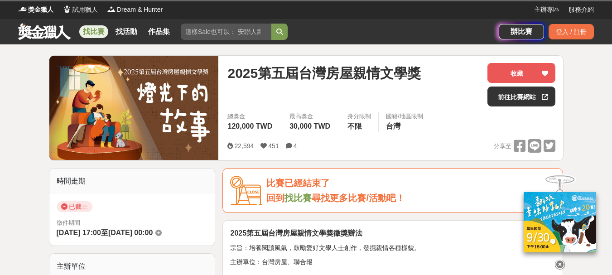
click at [302, 197] on link "找比賽" at bounding box center [298, 198] width 27 height 10
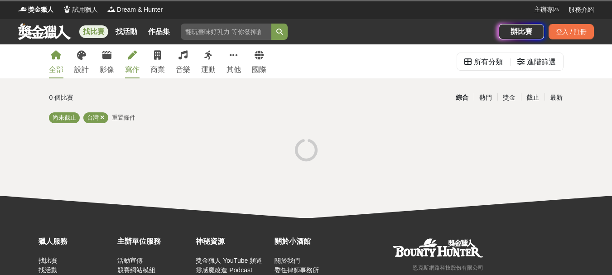
click at [137, 51] on link "寫作" at bounding box center [132, 61] width 15 height 34
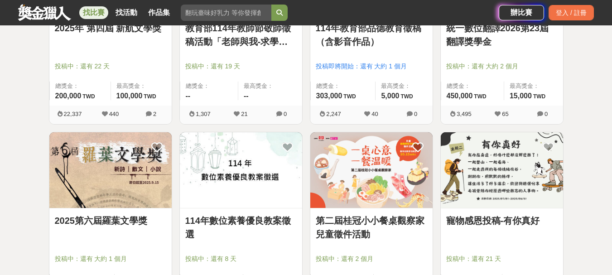
scroll to position [1180, 0]
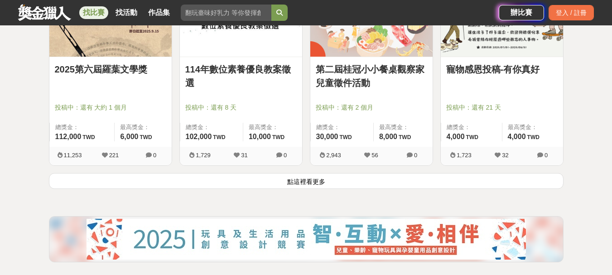
click at [291, 184] on button "點這裡看更多" at bounding box center [306, 181] width 515 height 16
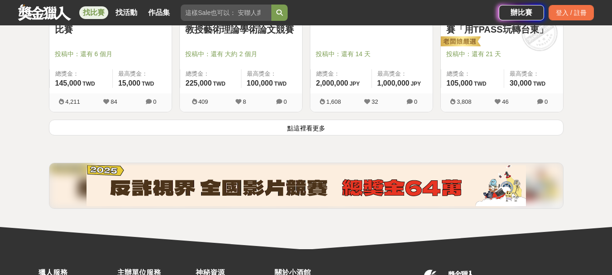
scroll to position [2313, 0]
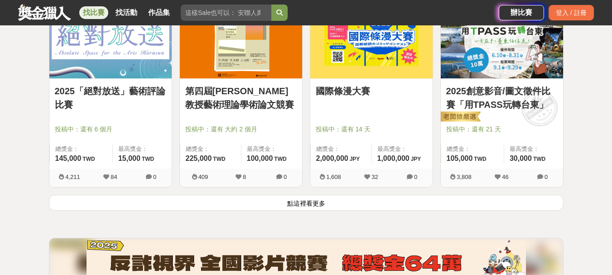
click at [310, 198] on button "點這裡看更多" at bounding box center [306, 203] width 515 height 16
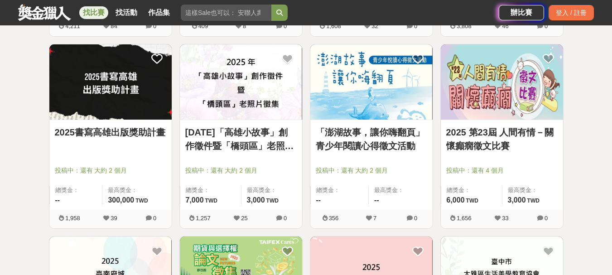
scroll to position [2691, 0]
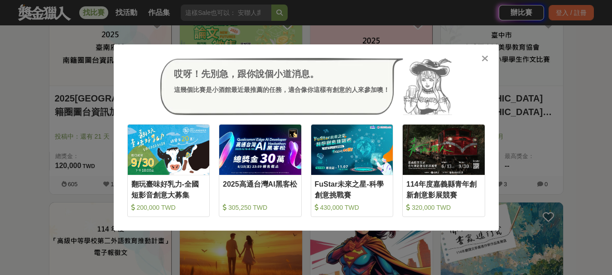
click at [485, 55] on icon at bounding box center [485, 58] width 7 height 9
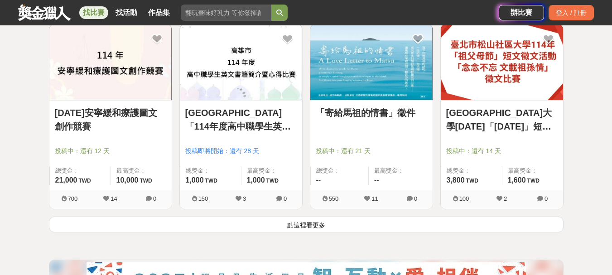
scroll to position [3522, 0]
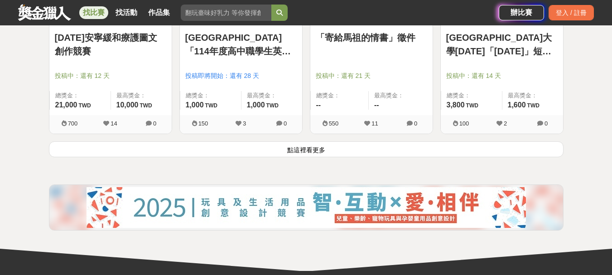
click at [337, 152] on button "點這裡看更多" at bounding box center [306, 149] width 515 height 16
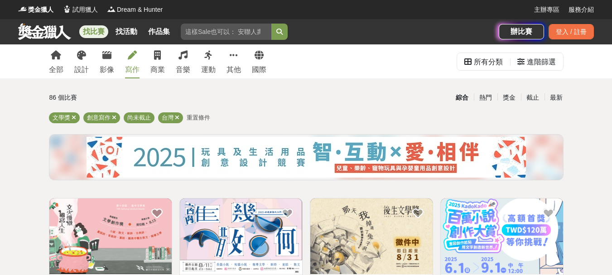
click at [242, 55] on div "全部 設計 影像 寫作 商業 音樂 運動 其他 國際" at bounding box center [158, 61] width 228 height 34
click at [236, 58] on icon at bounding box center [234, 55] width 8 height 9
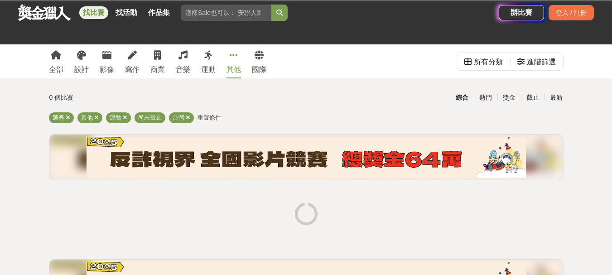
scroll to position [151, 0]
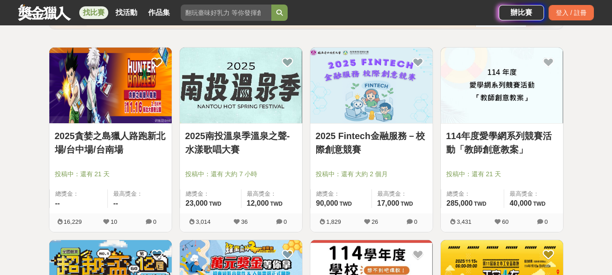
click at [146, 137] on link "2025貪婪之島獵人路跑新北場/台中場/台南場" at bounding box center [111, 142] width 112 height 27
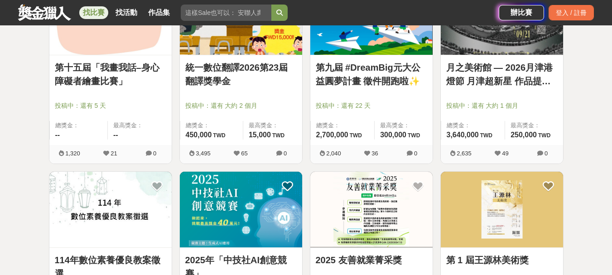
scroll to position [529, 0]
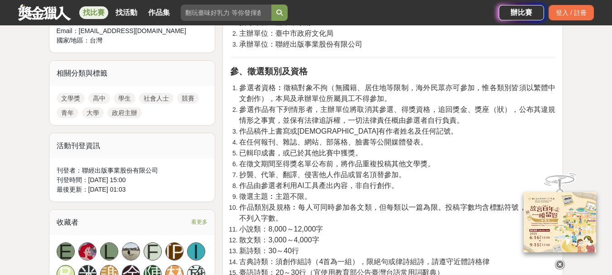
scroll to position [529, 0]
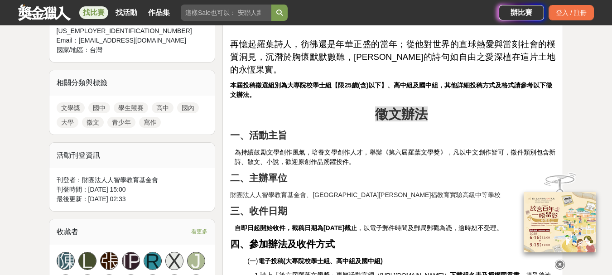
scroll to position [453, 0]
